Goal: Task Accomplishment & Management: Manage account settings

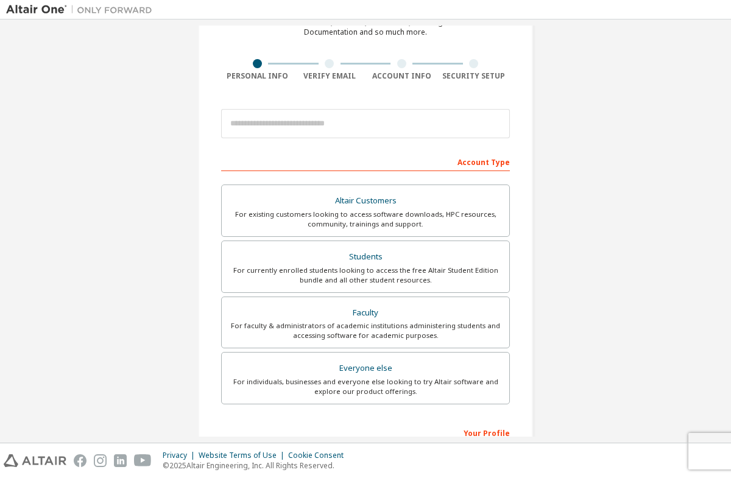
scroll to position [69, 0]
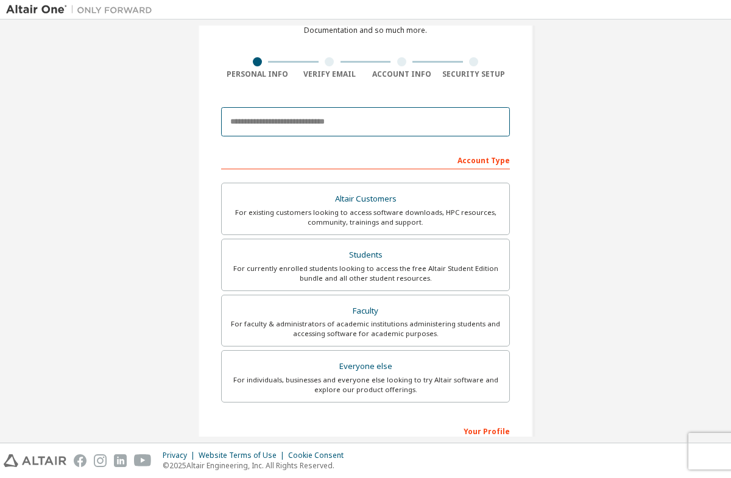
click at [288, 122] on input "email" at bounding box center [365, 121] width 289 height 29
click at [274, 136] on div "**********" at bounding box center [365, 121] width 289 height 41
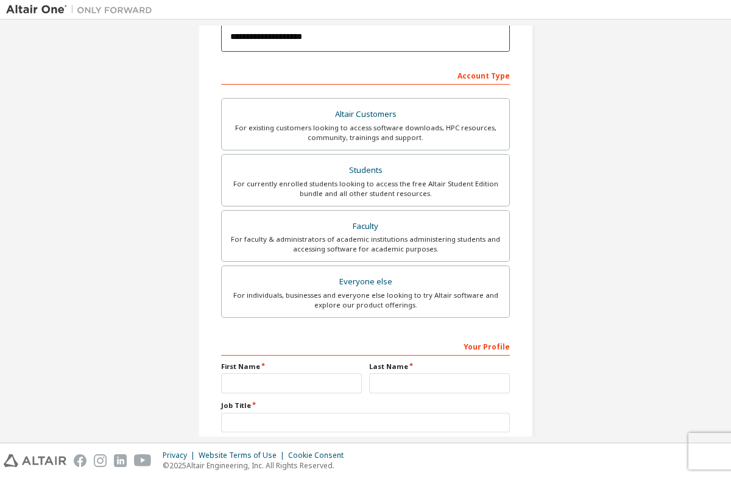
scroll to position [155, 0]
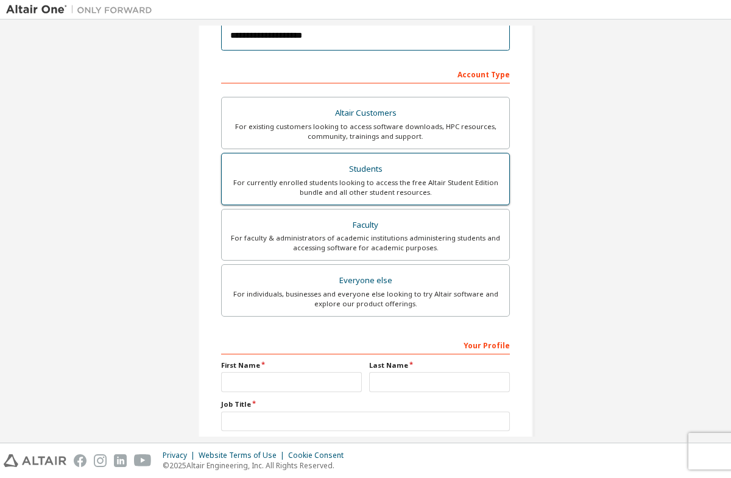
type input "**********"
click at [278, 171] on div "Students" at bounding box center [365, 169] width 273 height 17
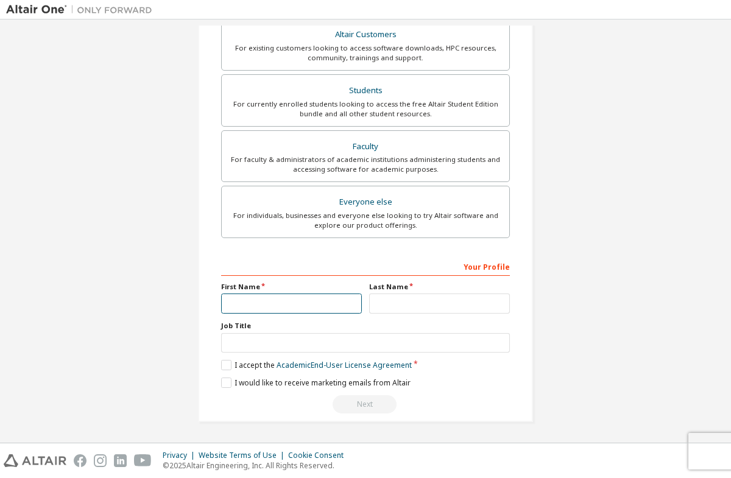
click at [271, 305] on input "text" at bounding box center [291, 304] width 141 height 20
type input "***"
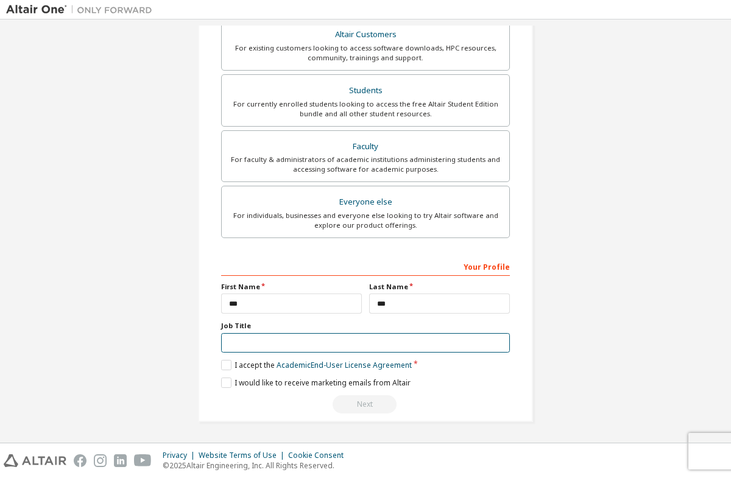
click at [337, 337] on input "text" at bounding box center [365, 343] width 289 height 20
click at [231, 367] on label "I accept the Academic End-User License Agreement" at bounding box center [316, 365] width 191 height 10
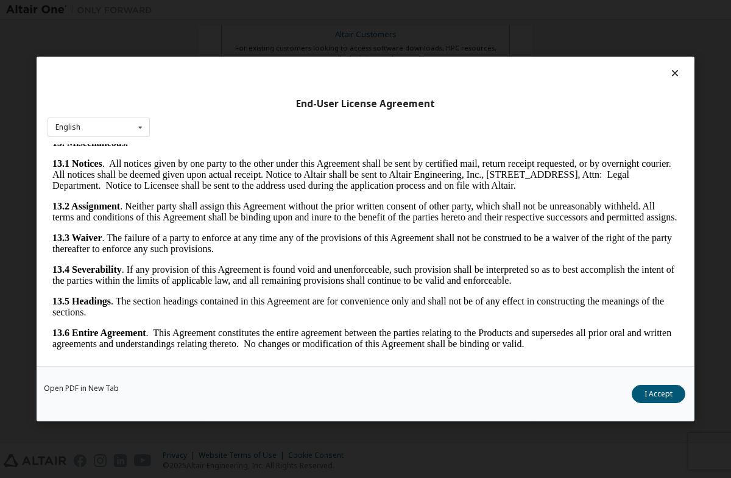
scroll to position [7, 0]
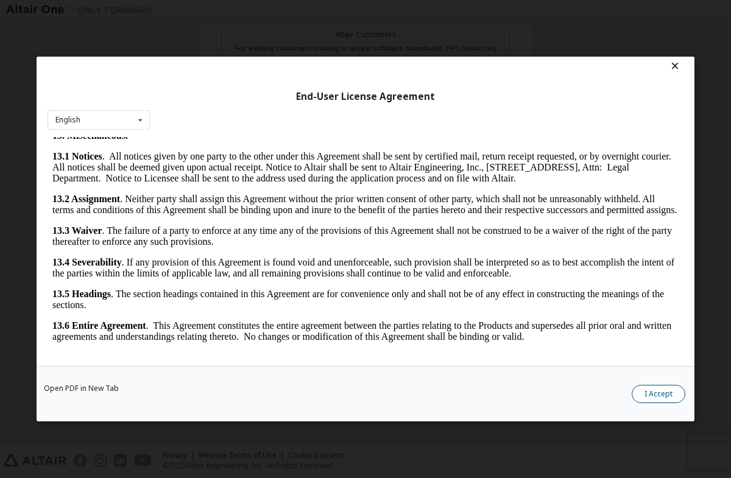
click at [649, 397] on button "I Accept" at bounding box center [659, 394] width 54 height 18
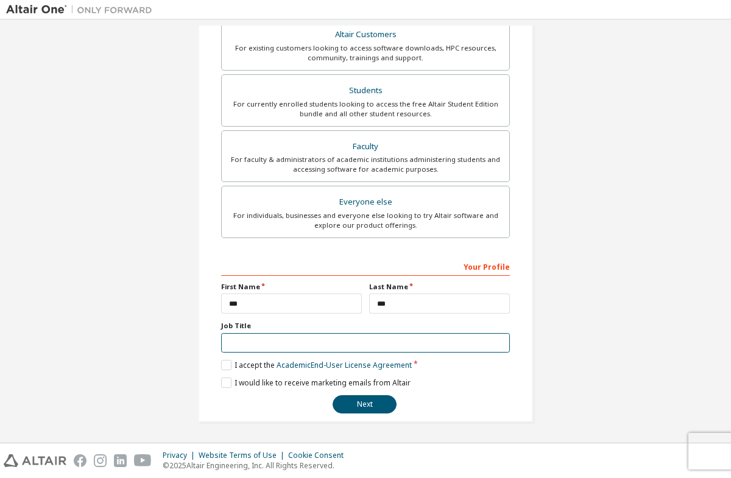
click at [236, 344] on input "text" at bounding box center [365, 343] width 289 height 20
click at [247, 385] on label "I would like to receive marketing emails from Altair" at bounding box center [315, 383] width 189 height 10
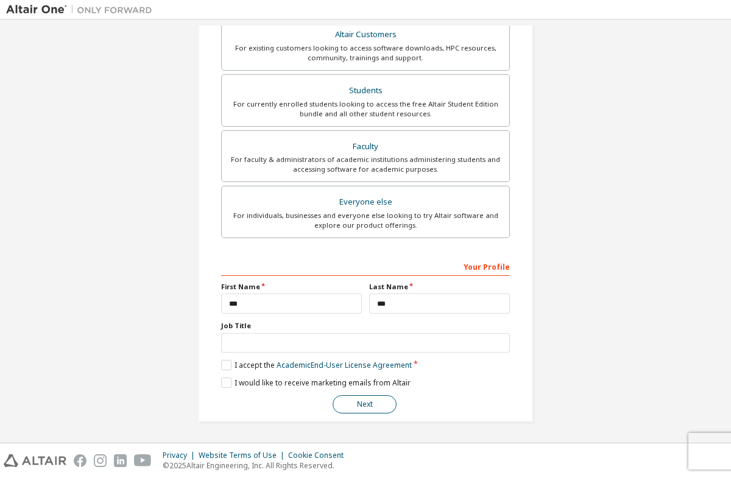
click at [367, 396] on button "Next" at bounding box center [365, 404] width 64 height 18
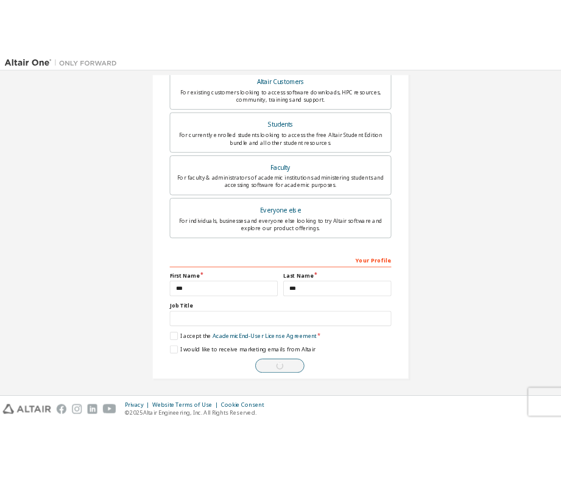
scroll to position [0, 0]
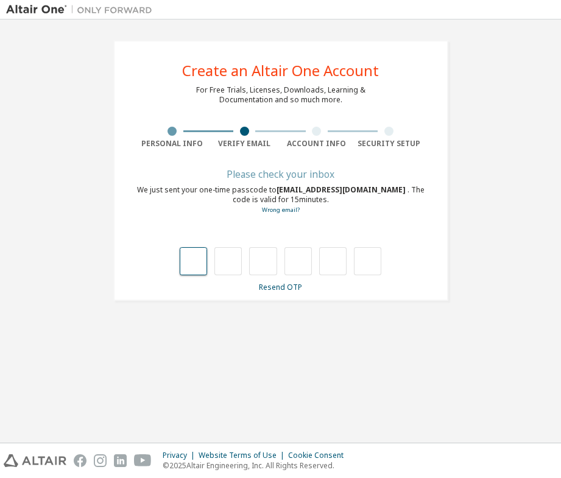
type input "*"
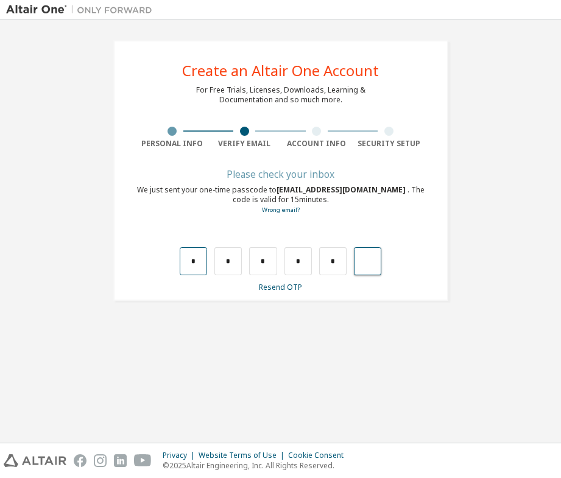
type input "*"
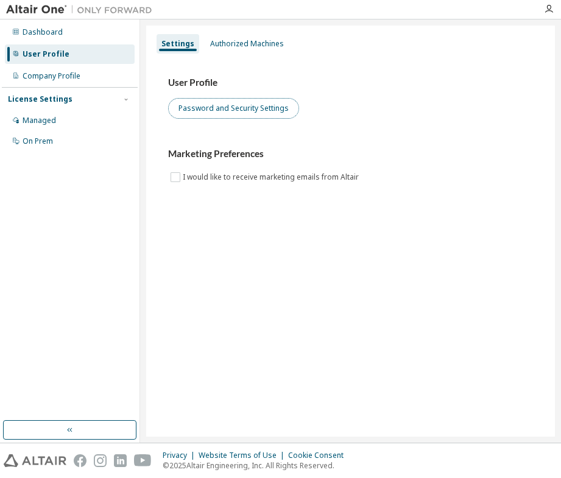
click at [188, 116] on button "Password and Security Settings" at bounding box center [233, 108] width 131 height 21
